Goal: Use online tool/utility: Utilize a website feature to perform a specific function

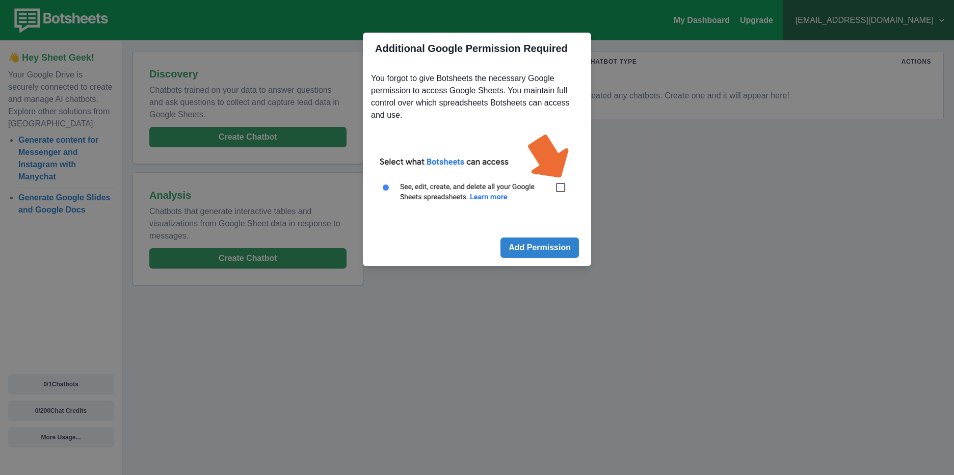
click at [561, 187] on img at bounding box center [477, 173] width 212 height 96
click at [559, 186] on img at bounding box center [477, 173] width 212 height 96
click at [613, 191] on div "Additional Google Permission Required You forgot to give Botsheets the necessar…" at bounding box center [477, 237] width 954 height 475
click at [566, 189] on img at bounding box center [477, 173] width 212 height 96
click at [556, 248] on button "Add Permission" at bounding box center [539, 247] width 78 height 20
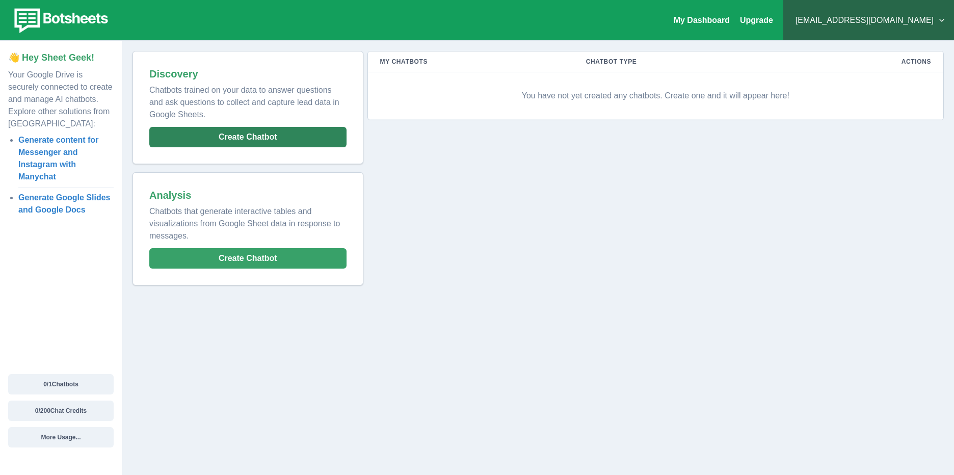
click at [249, 136] on button "Create Chatbot" at bounding box center [247, 137] width 197 height 20
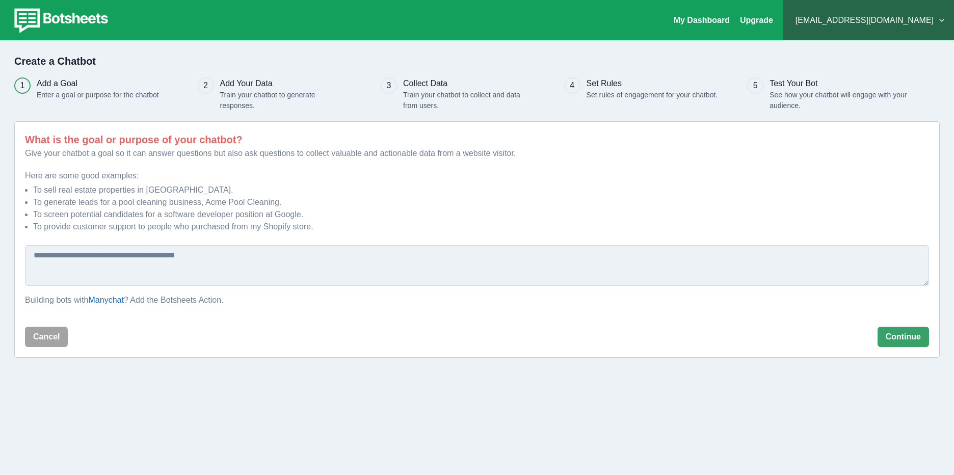
click at [116, 271] on textarea at bounding box center [477, 265] width 904 height 41
paste textarea "**********"
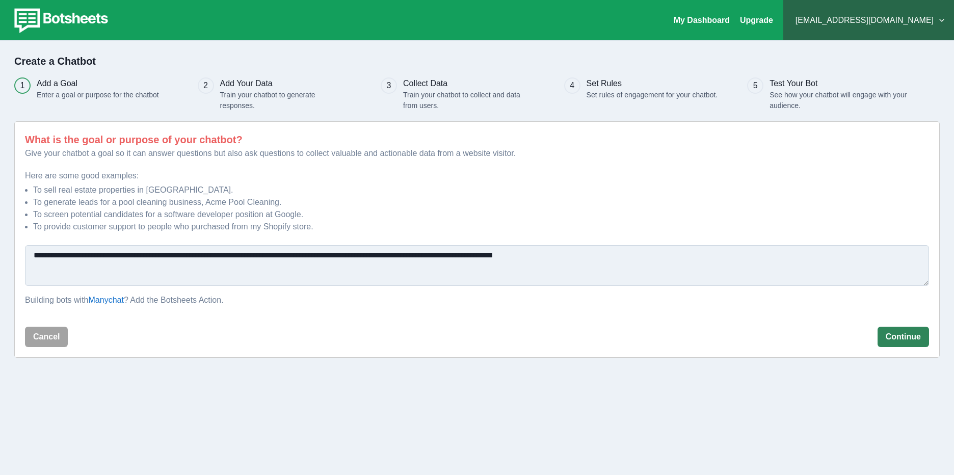
type textarea "**********"
click at [880, 337] on button "Continue" at bounding box center [902, 337] width 51 height 20
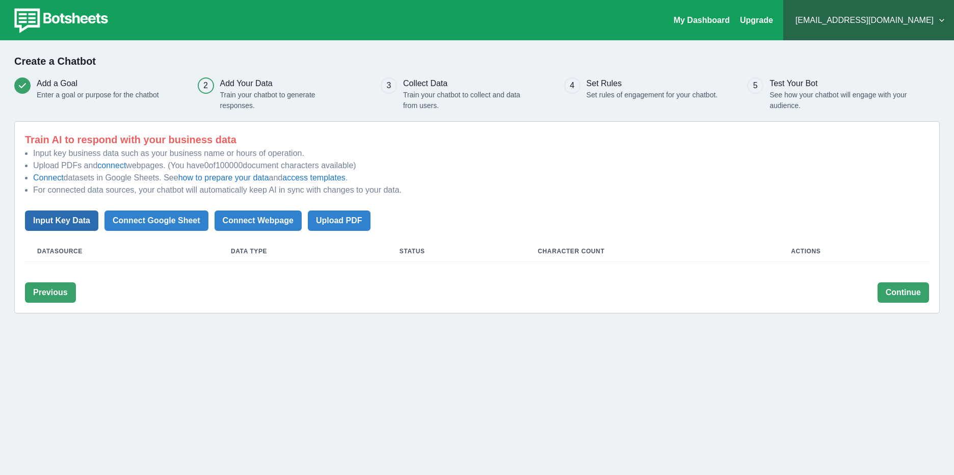
click at [53, 223] on button "Input Key Data" at bounding box center [61, 220] width 73 height 20
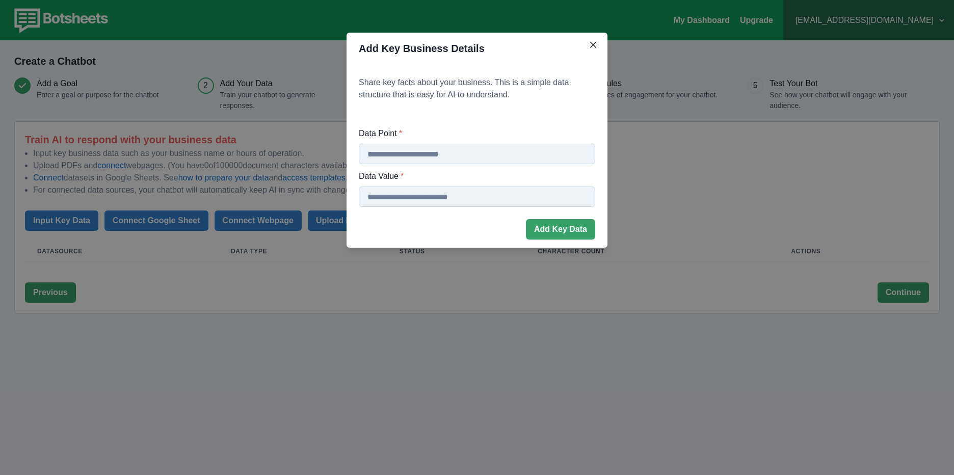
click at [579, 41] on header "Add Key Business Details" at bounding box center [476, 49] width 261 height 32
click at [587, 39] on button "Close" at bounding box center [593, 45] width 16 height 16
